Goal: Check status: Check status

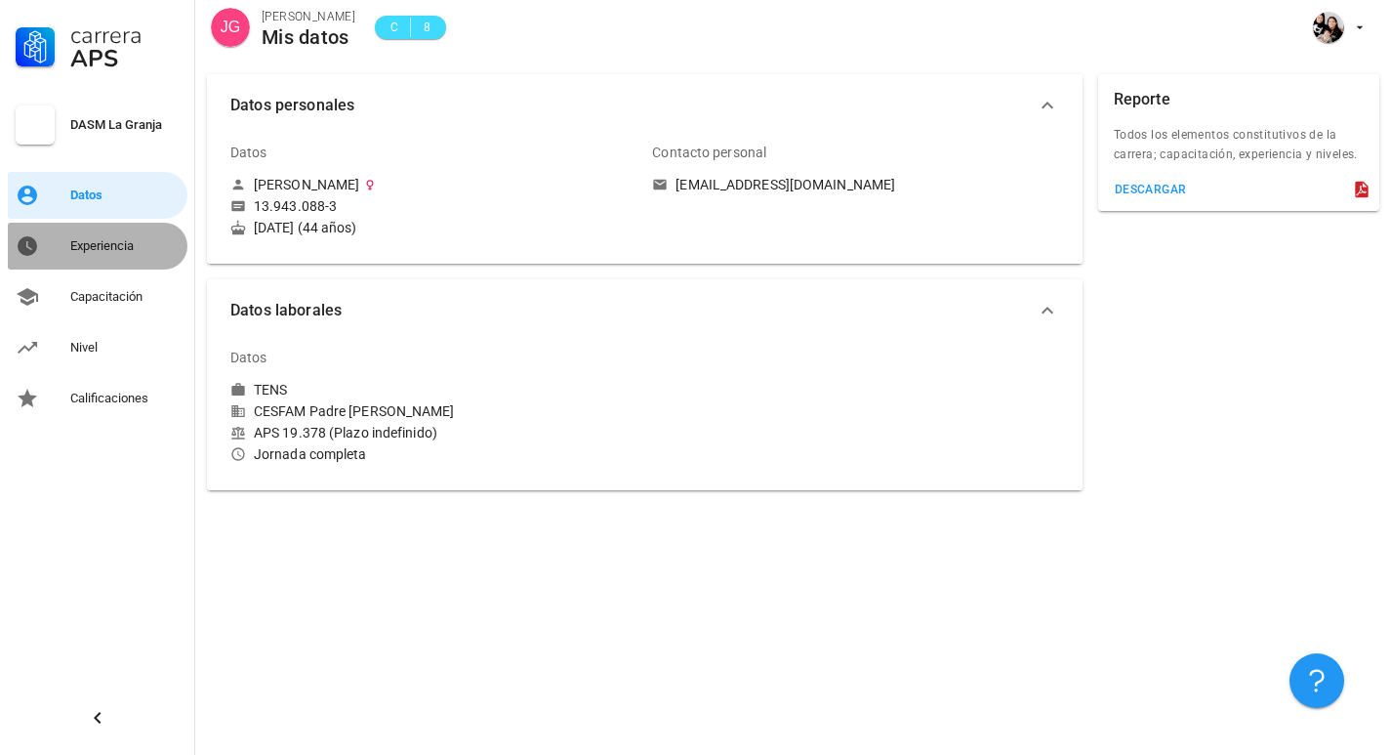
click at [112, 244] on div "Experiencia" at bounding box center [124, 246] width 109 height 16
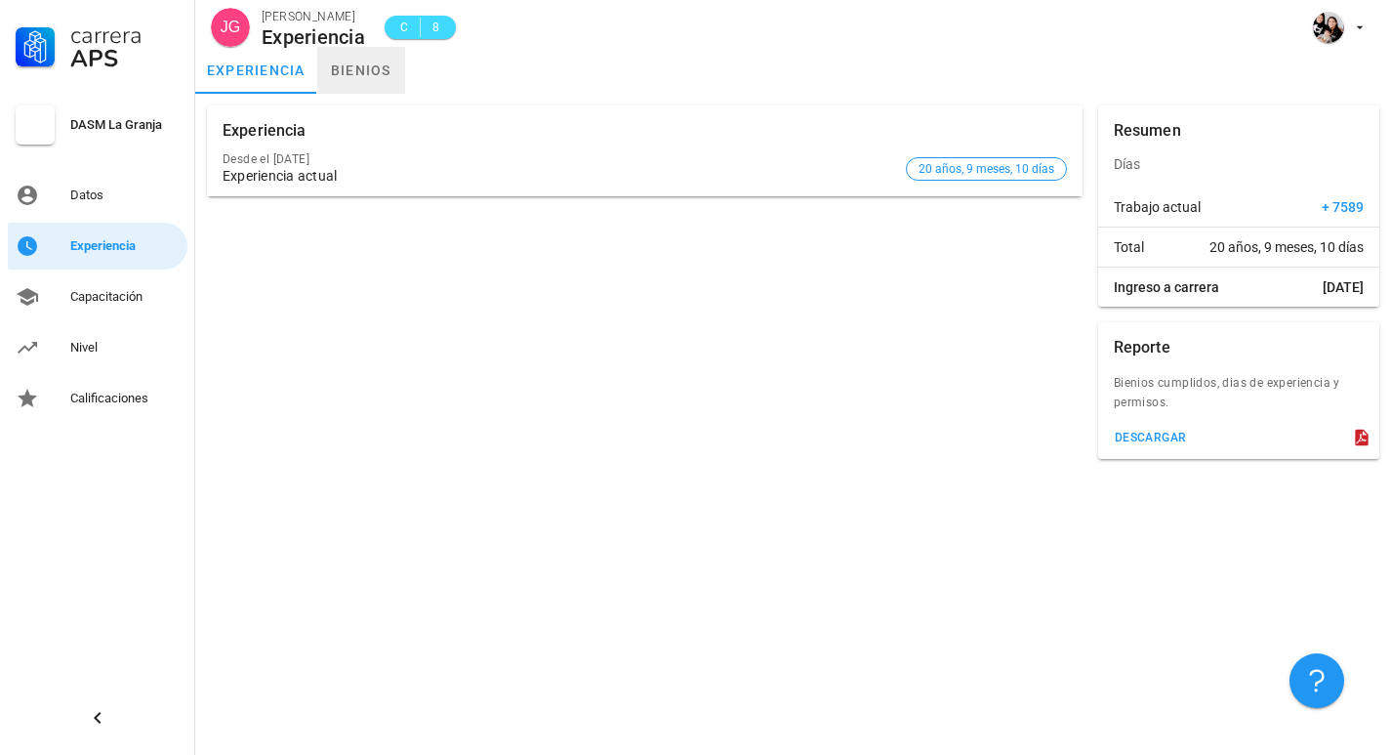
click at [380, 69] on link "bienios" at bounding box center [361, 70] width 88 height 47
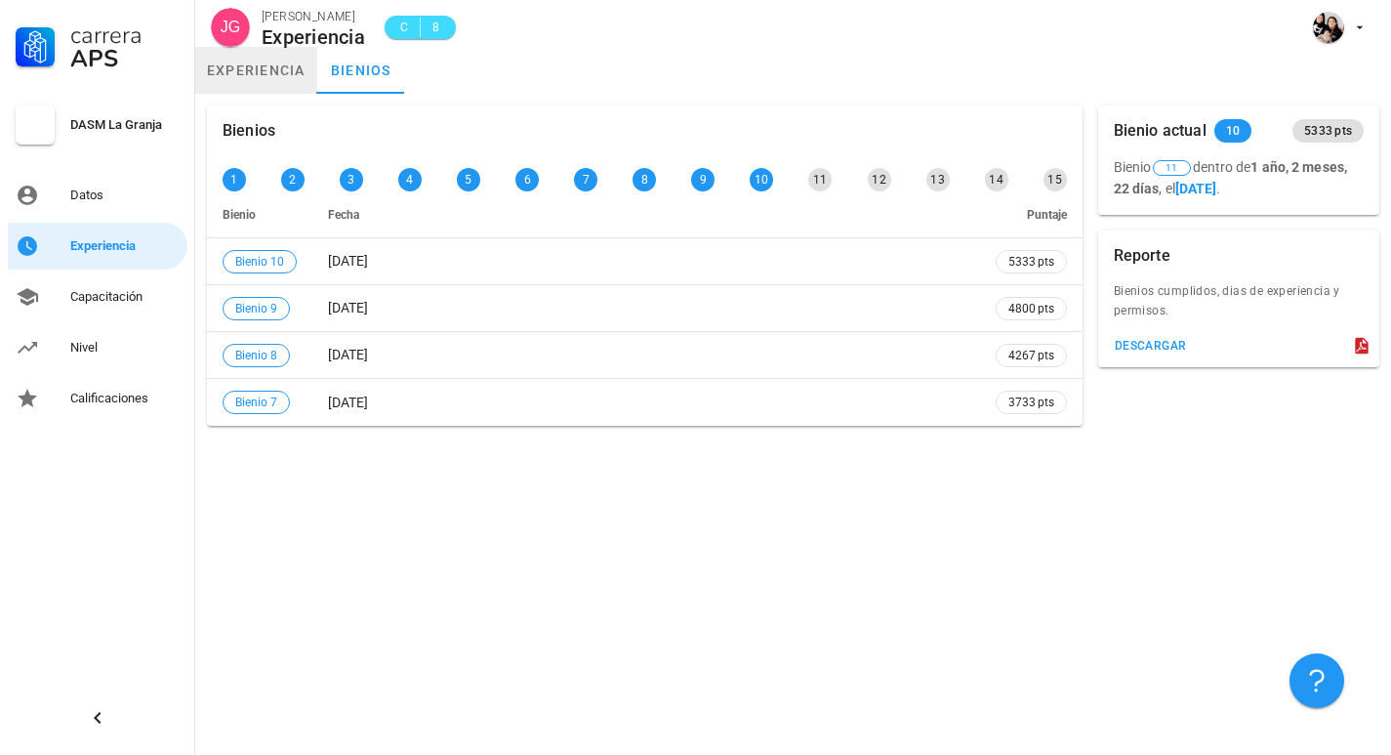
click at [271, 72] on link "experiencia" at bounding box center [256, 70] width 122 height 47
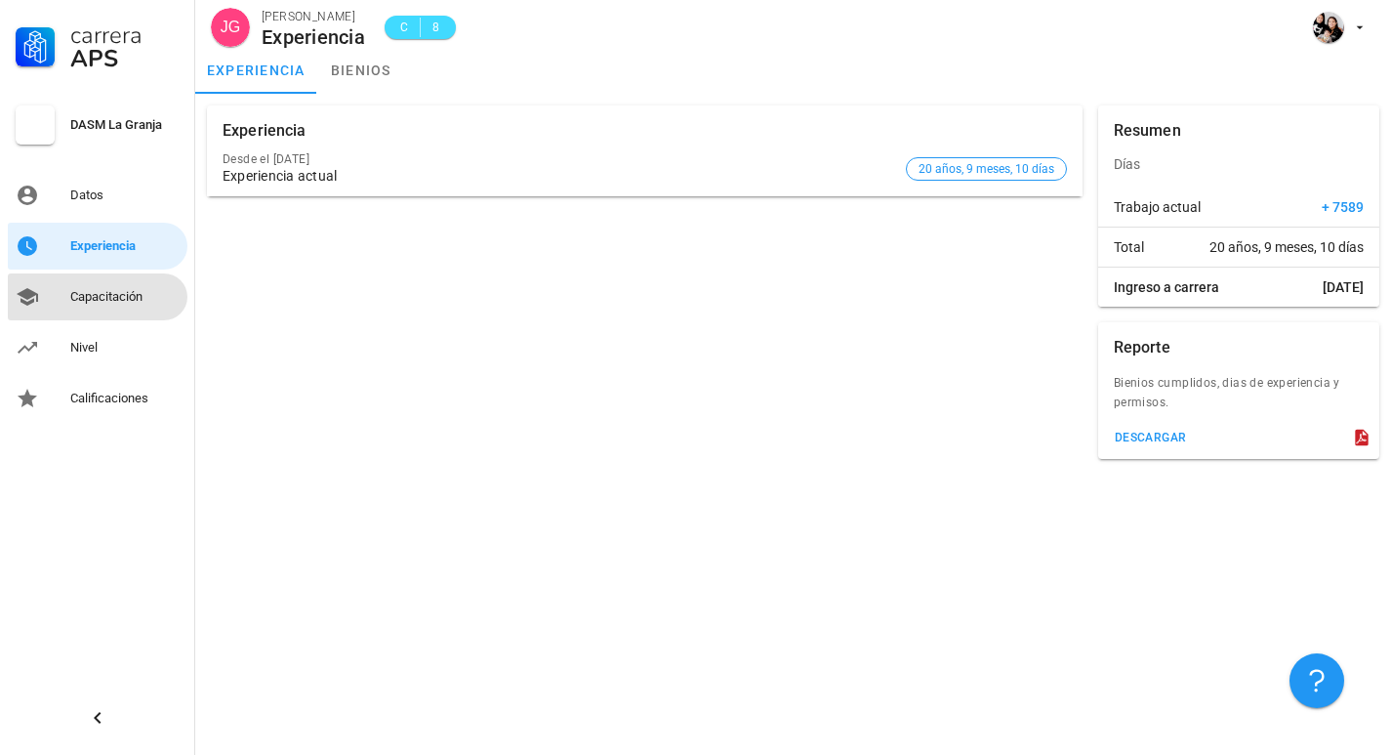
click at [112, 295] on div "Capacitación" at bounding box center [124, 297] width 109 height 16
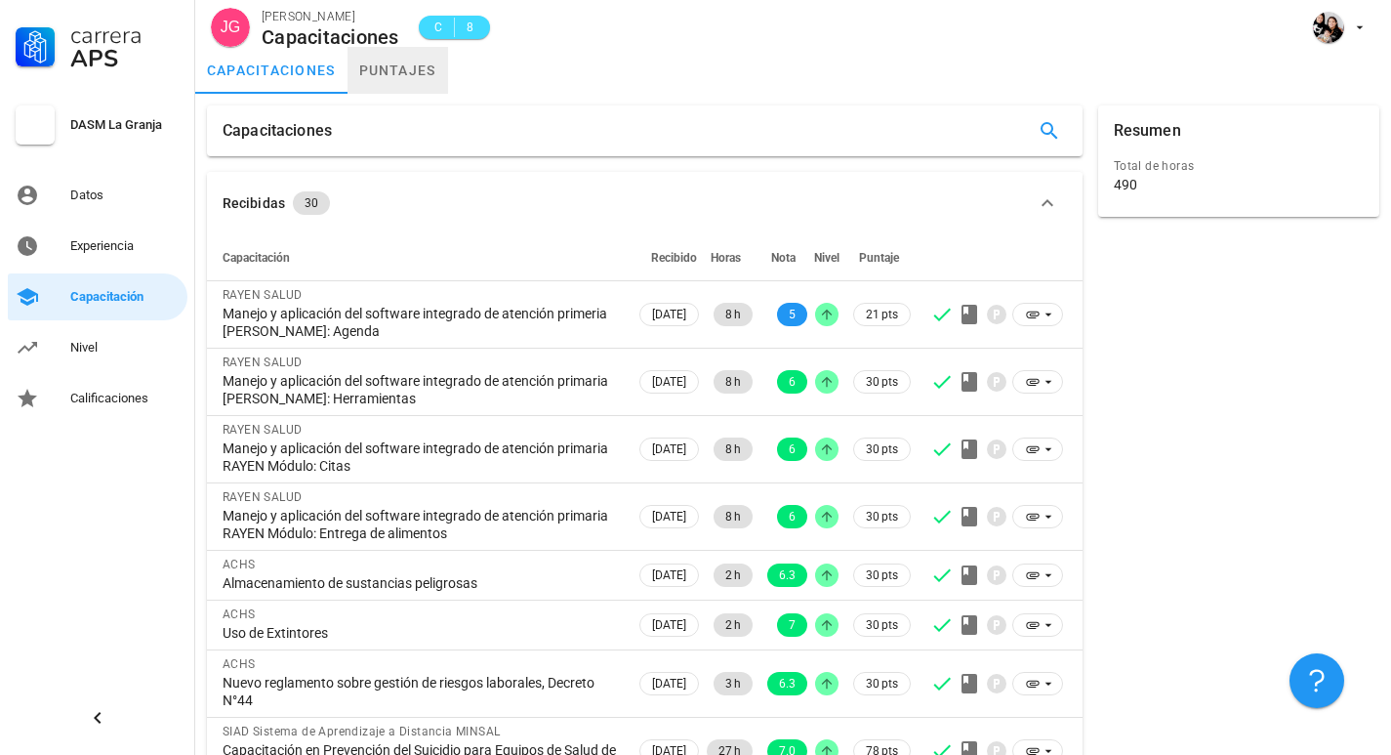
click at [389, 68] on link "puntajes" at bounding box center [398, 70] width 101 height 47
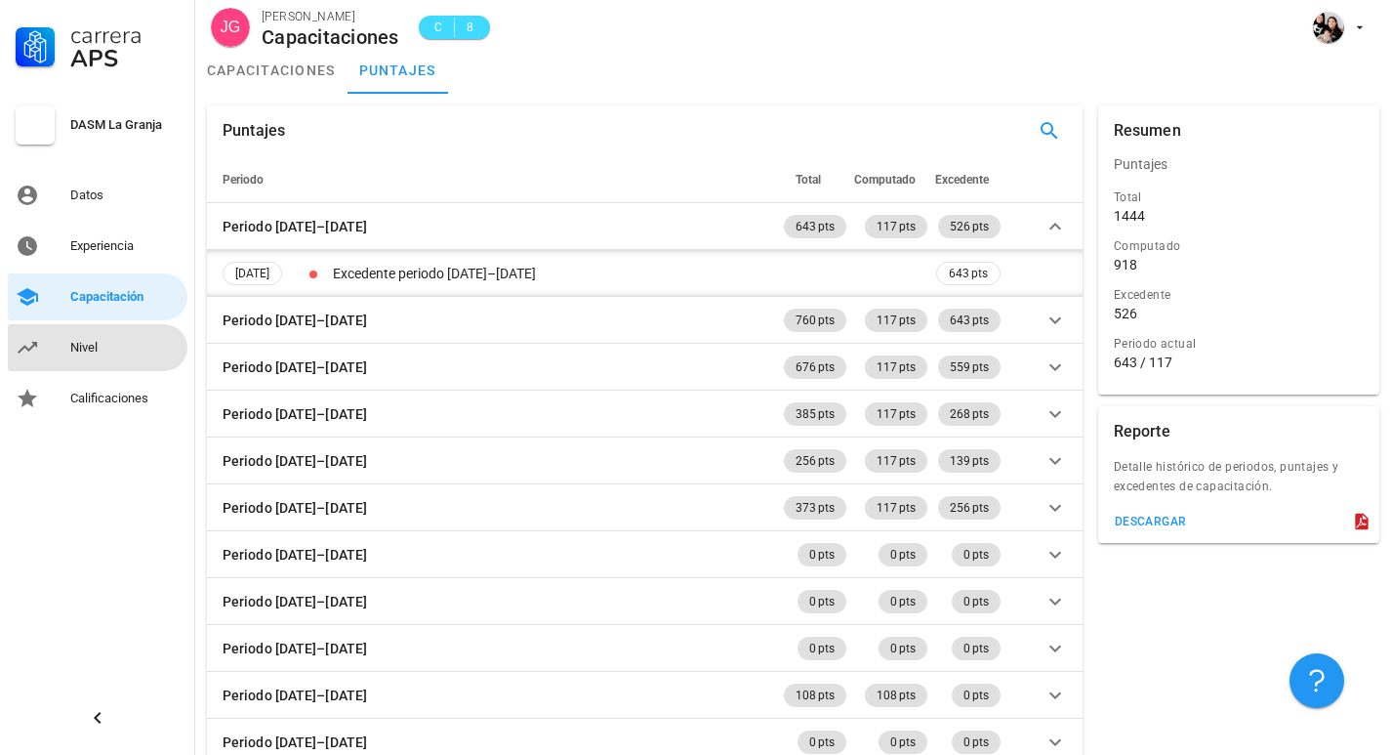
click at [82, 346] on div "Nivel" at bounding box center [124, 348] width 109 height 16
